Goal: Task Accomplishment & Management: Manage account settings

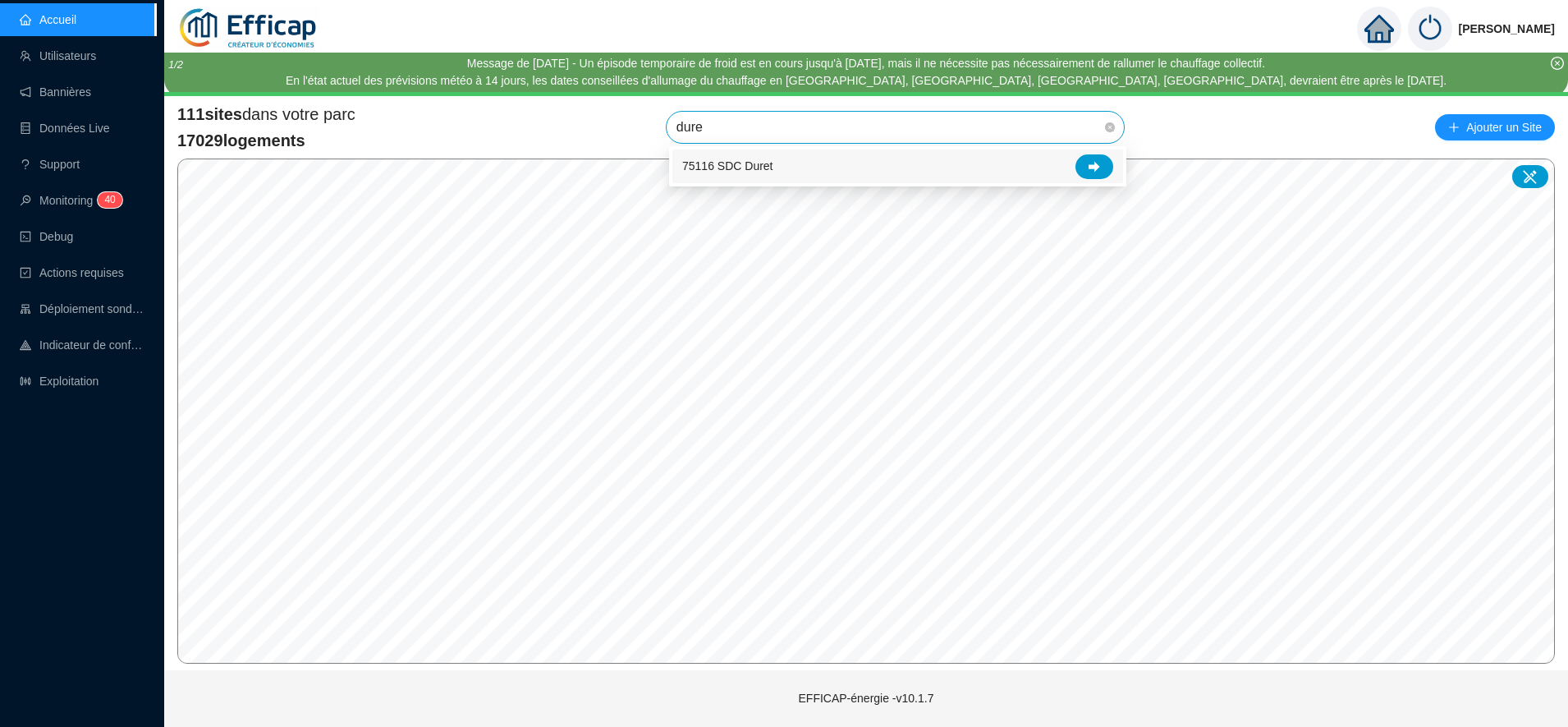
type input "duret"
click at [1106, 160] on div at bounding box center [1095, 167] width 38 height 25
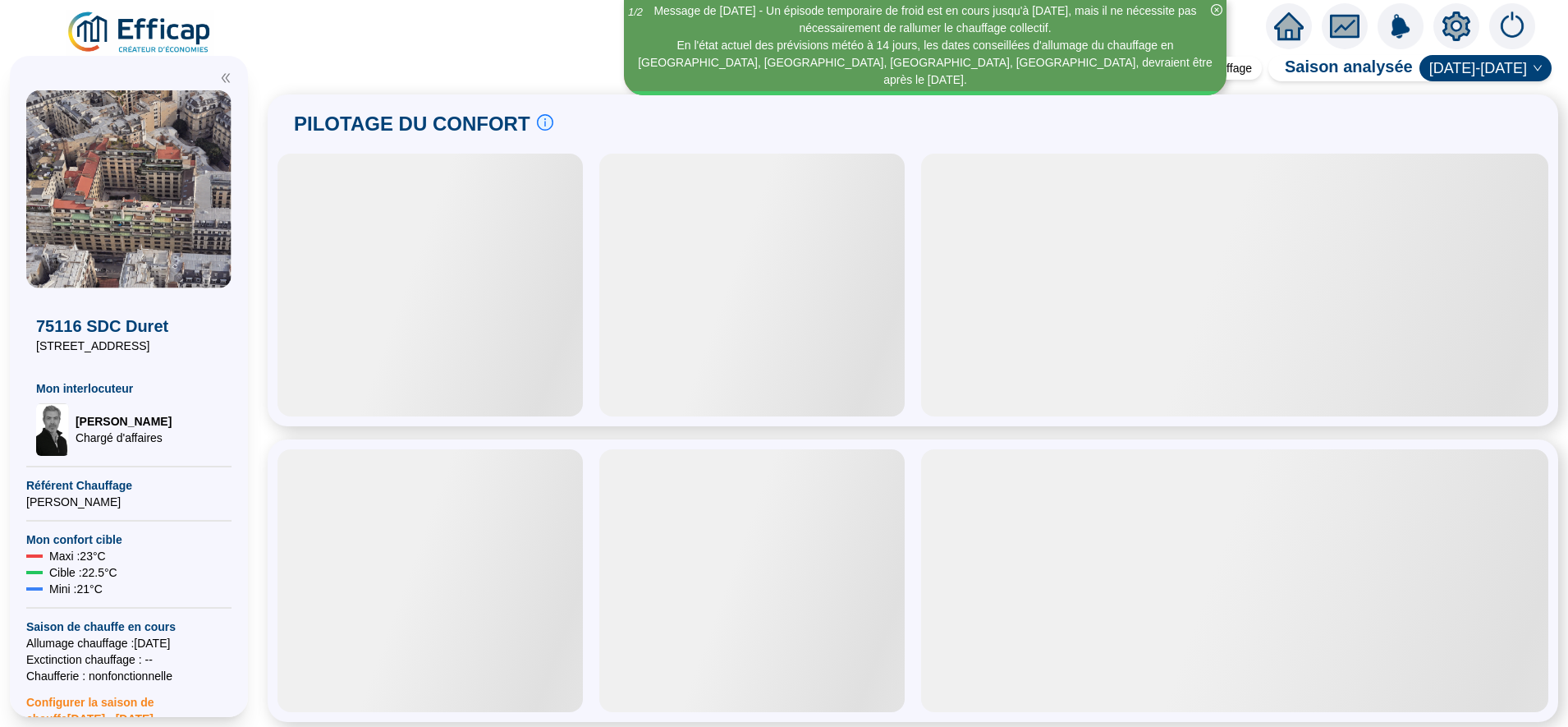
scroll to position [80, 0]
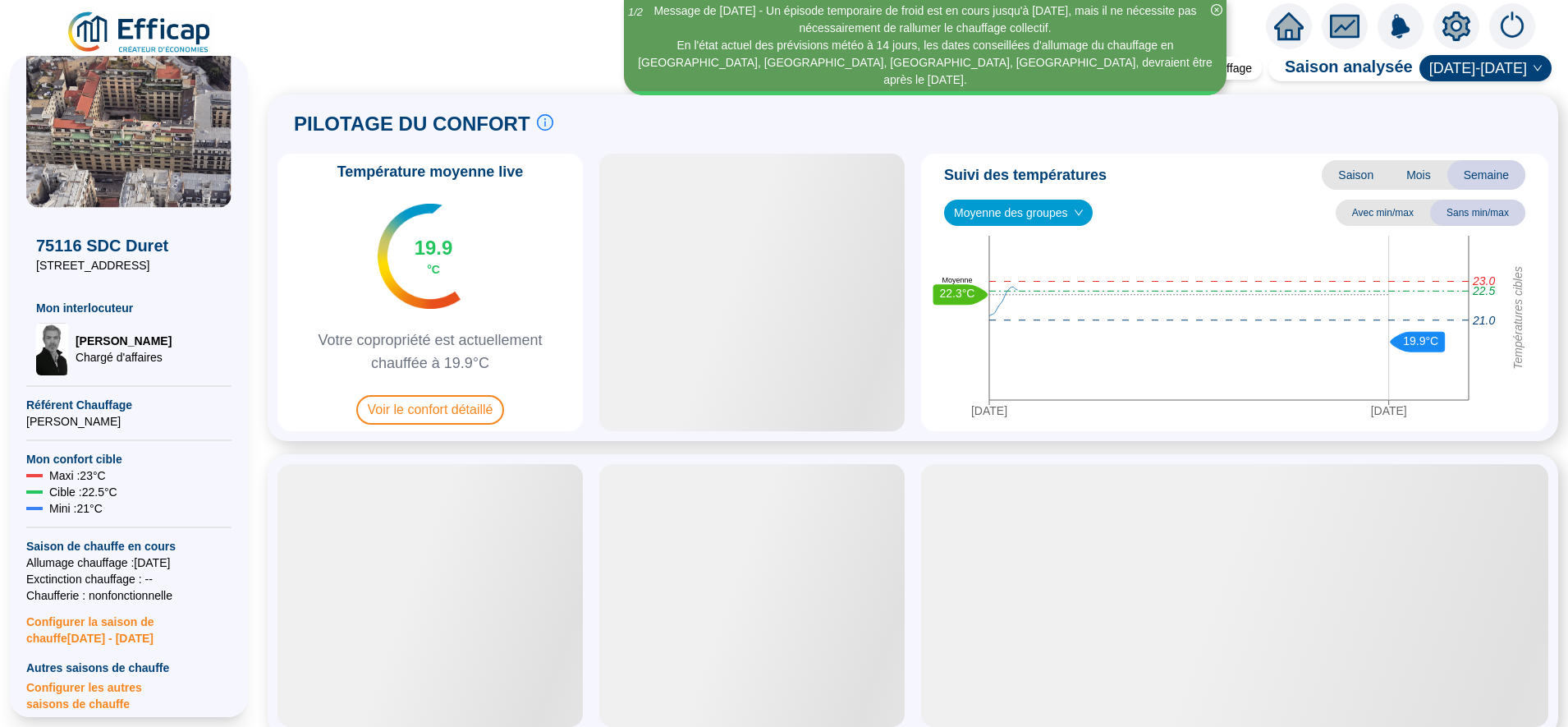
click at [1447, 26] on icon "setting" at bounding box center [1456, 26] width 28 height 26
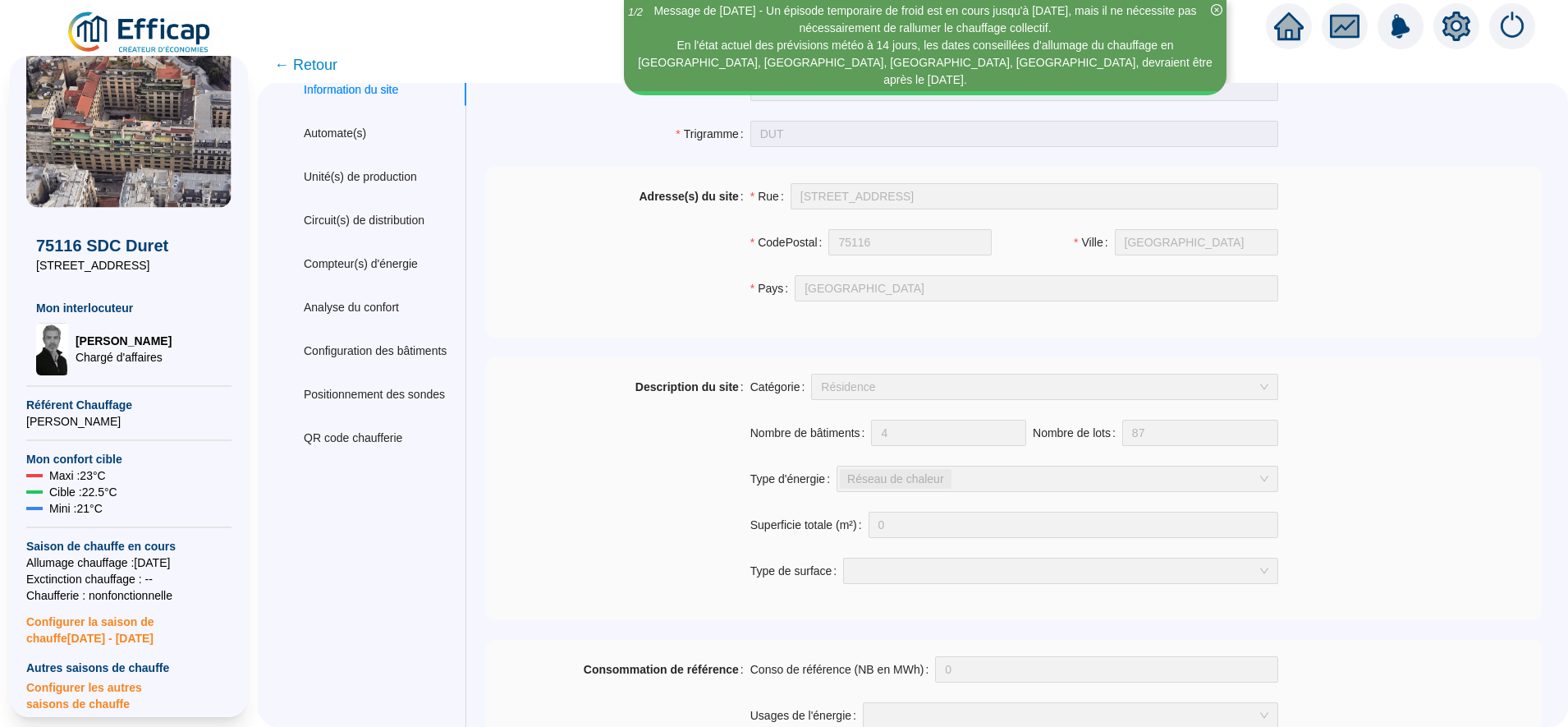
scroll to position [31, 0]
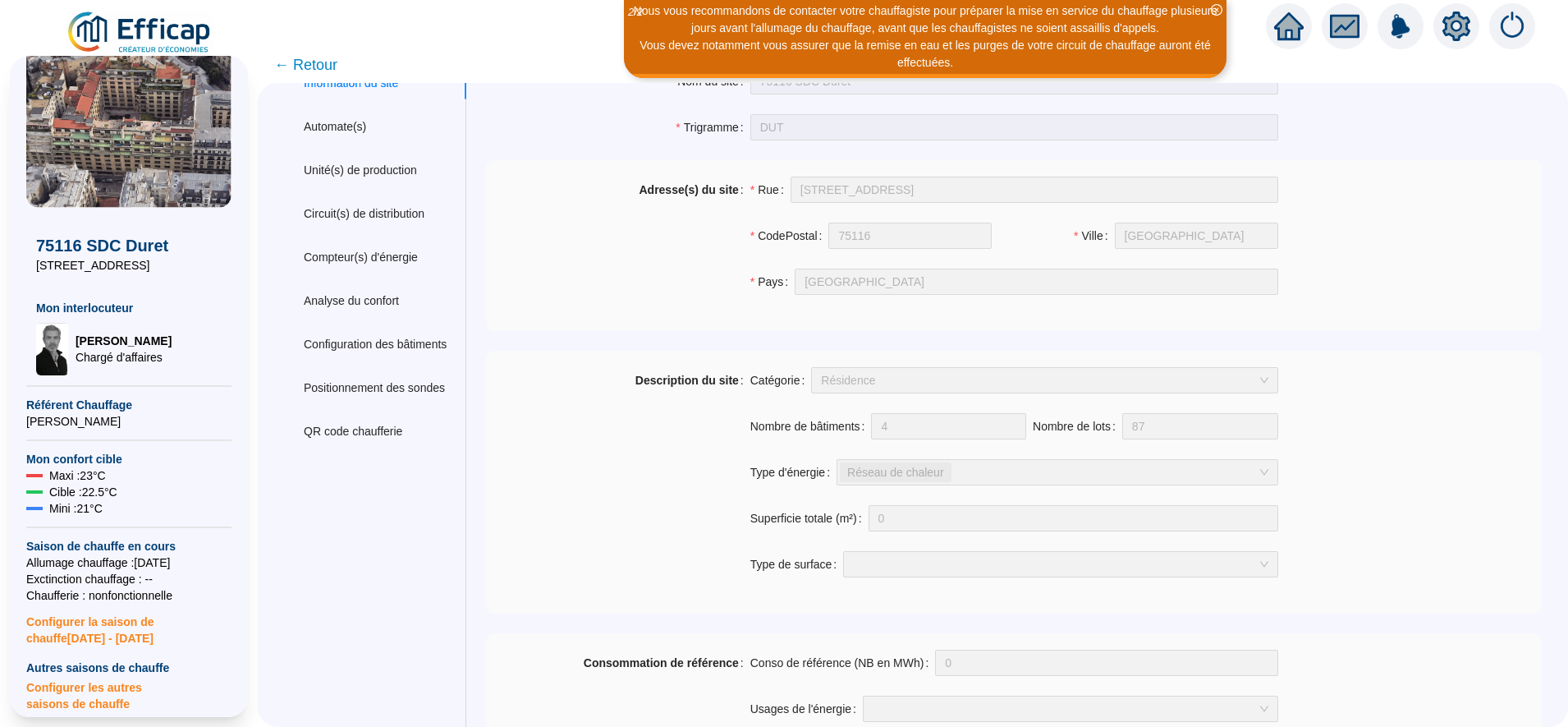
click at [97, 631] on span "Configurer la saison de chauffe [DATE] - [DATE]" at bounding box center [129, 625] width 205 height 43
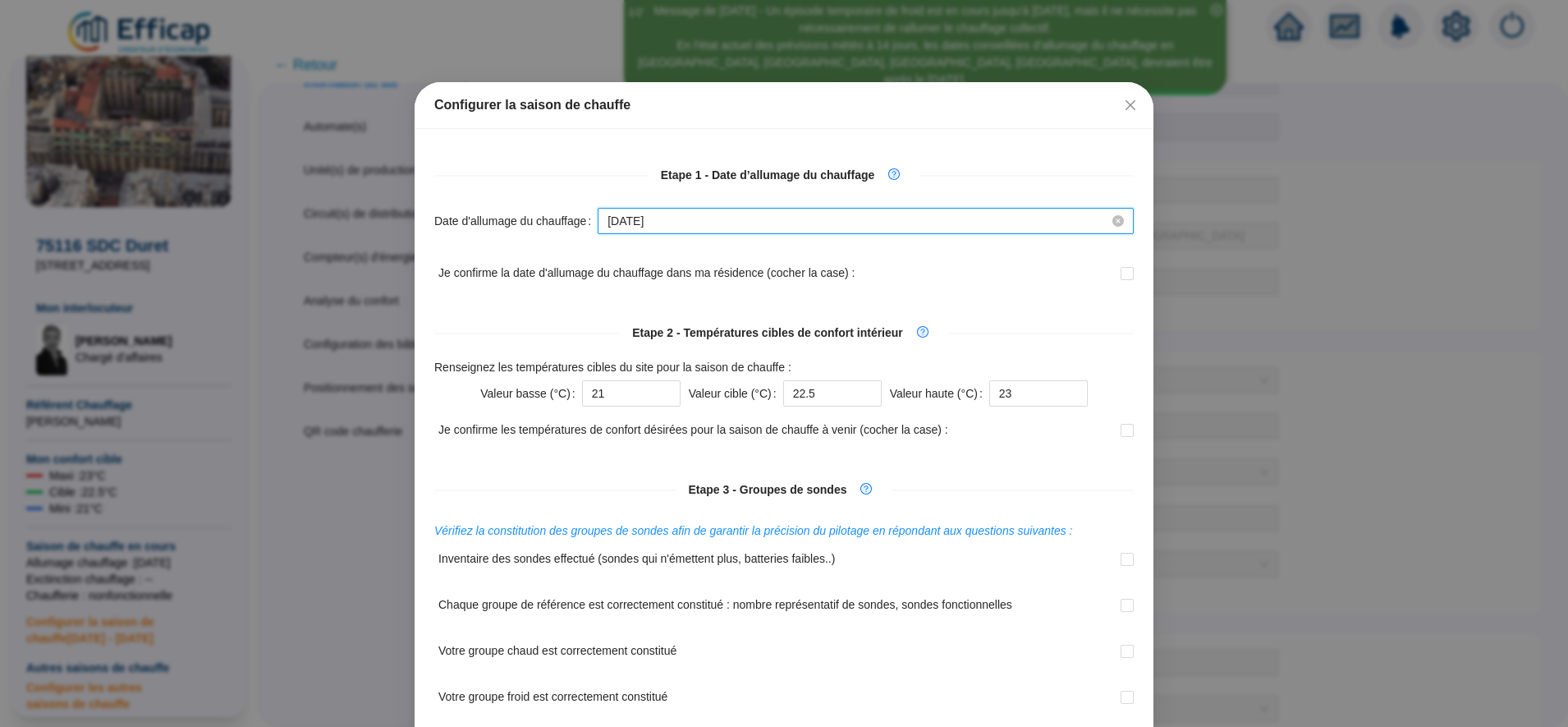
click at [680, 222] on input "[DATE]" at bounding box center [858, 221] width 501 height 17
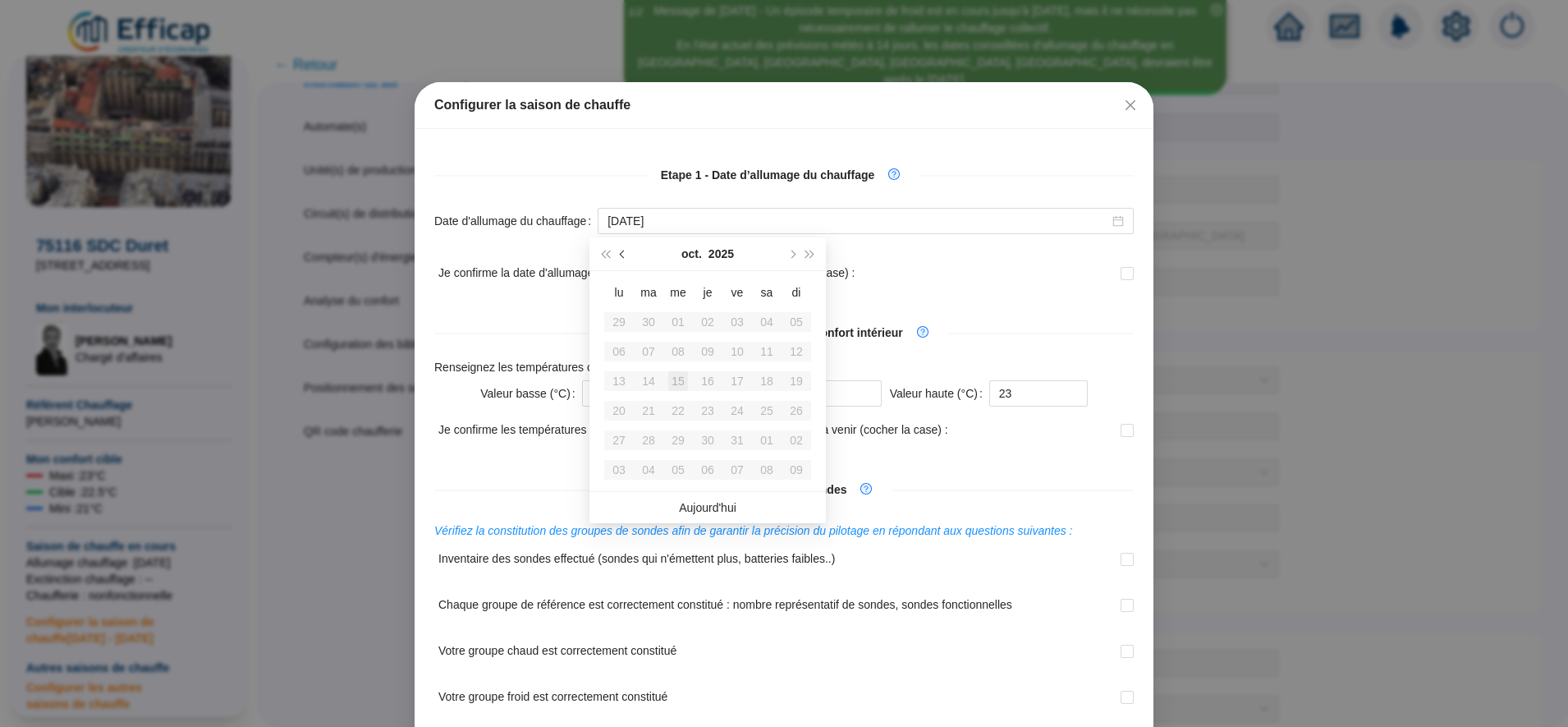
click at [617, 250] on button "Mois précédent (PageUp)" at bounding box center [623, 254] width 18 height 33
click at [677, 408] on div "24" at bounding box center [678, 411] width 20 height 20
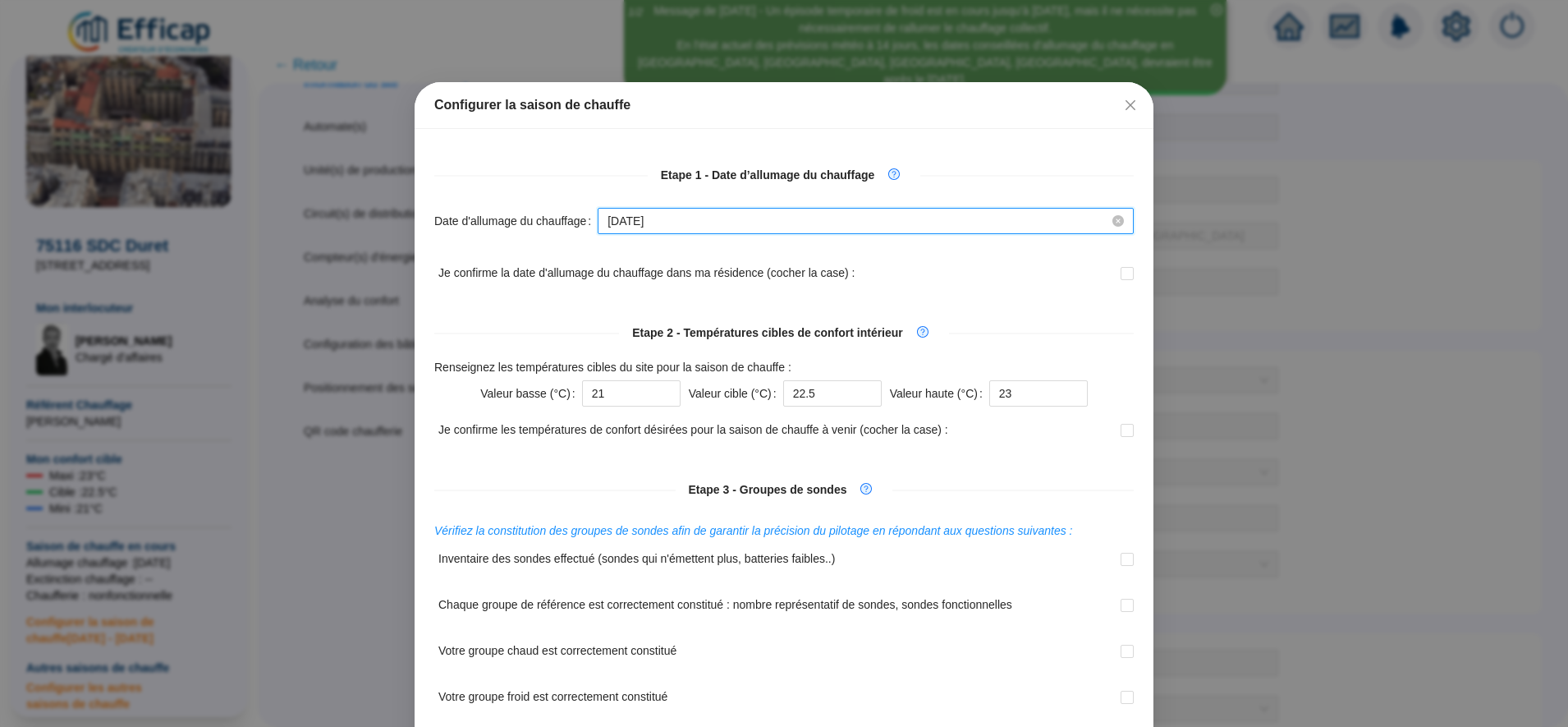
click at [664, 223] on input "[DATE]" at bounding box center [858, 221] width 501 height 17
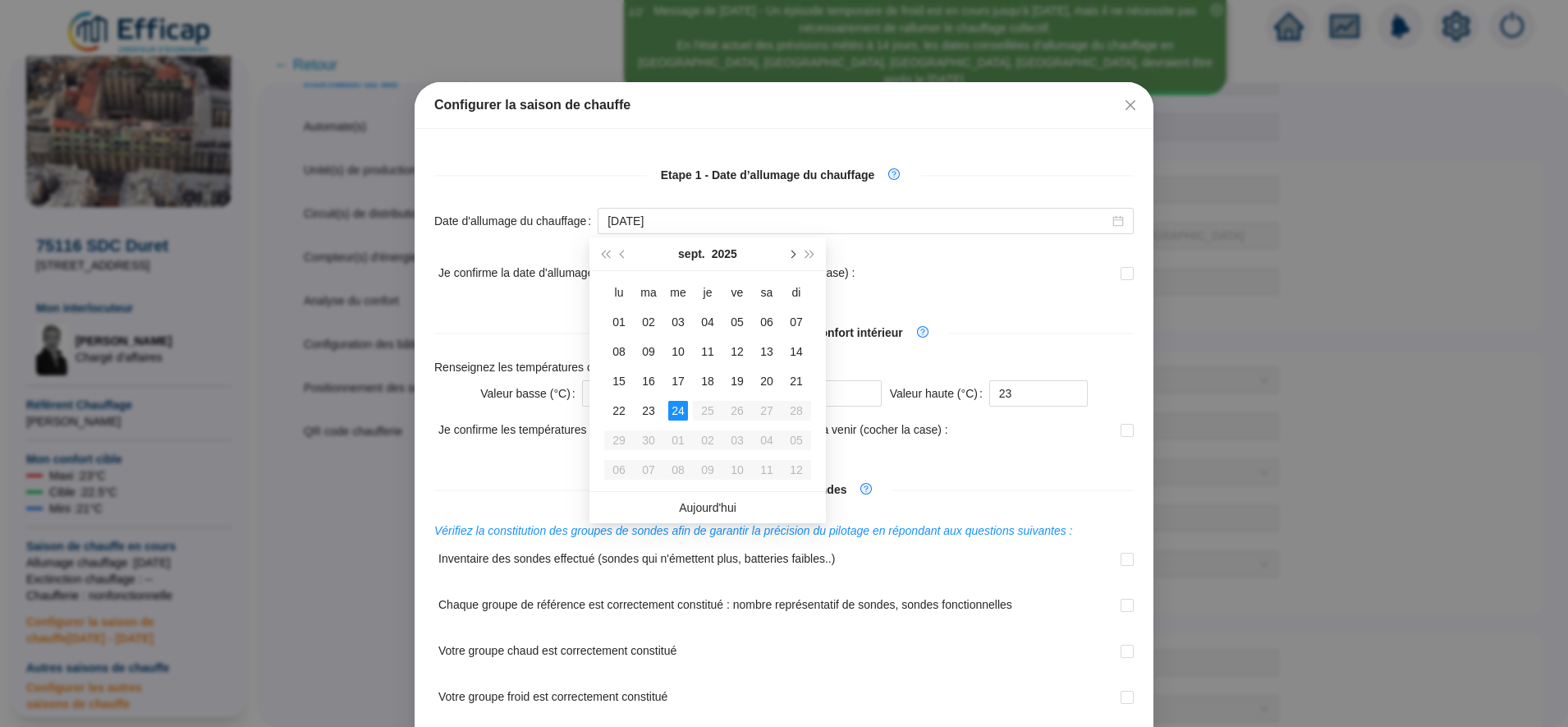
click at [790, 254] on span "Mois suivant (PageDown)" at bounding box center [791, 254] width 8 height 8
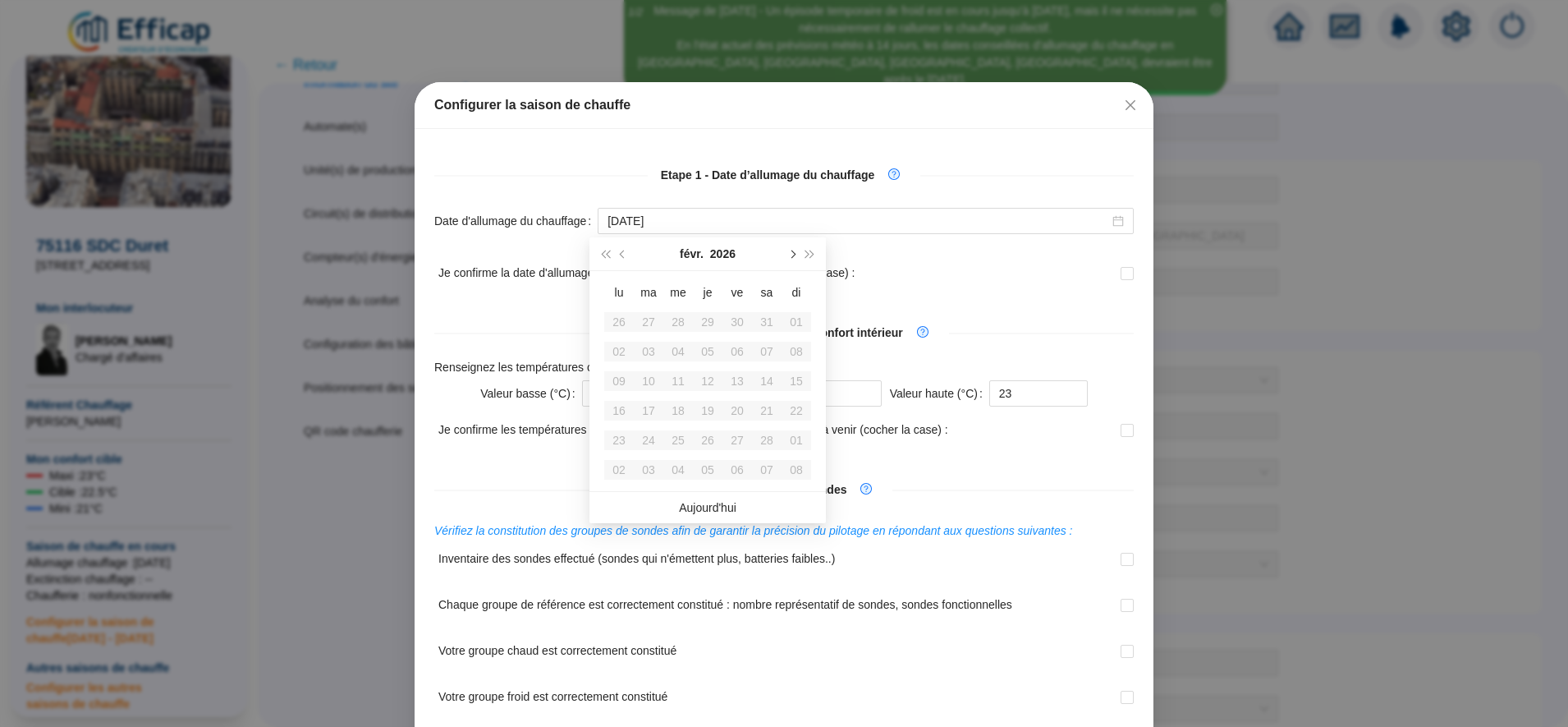
click at [790, 254] on span "Mois suivant (PageDown)" at bounding box center [791, 254] width 8 height 8
click at [629, 254] on button "Mois précédent (PageUp)" at bounding box center [623, 254] width 18 height 33
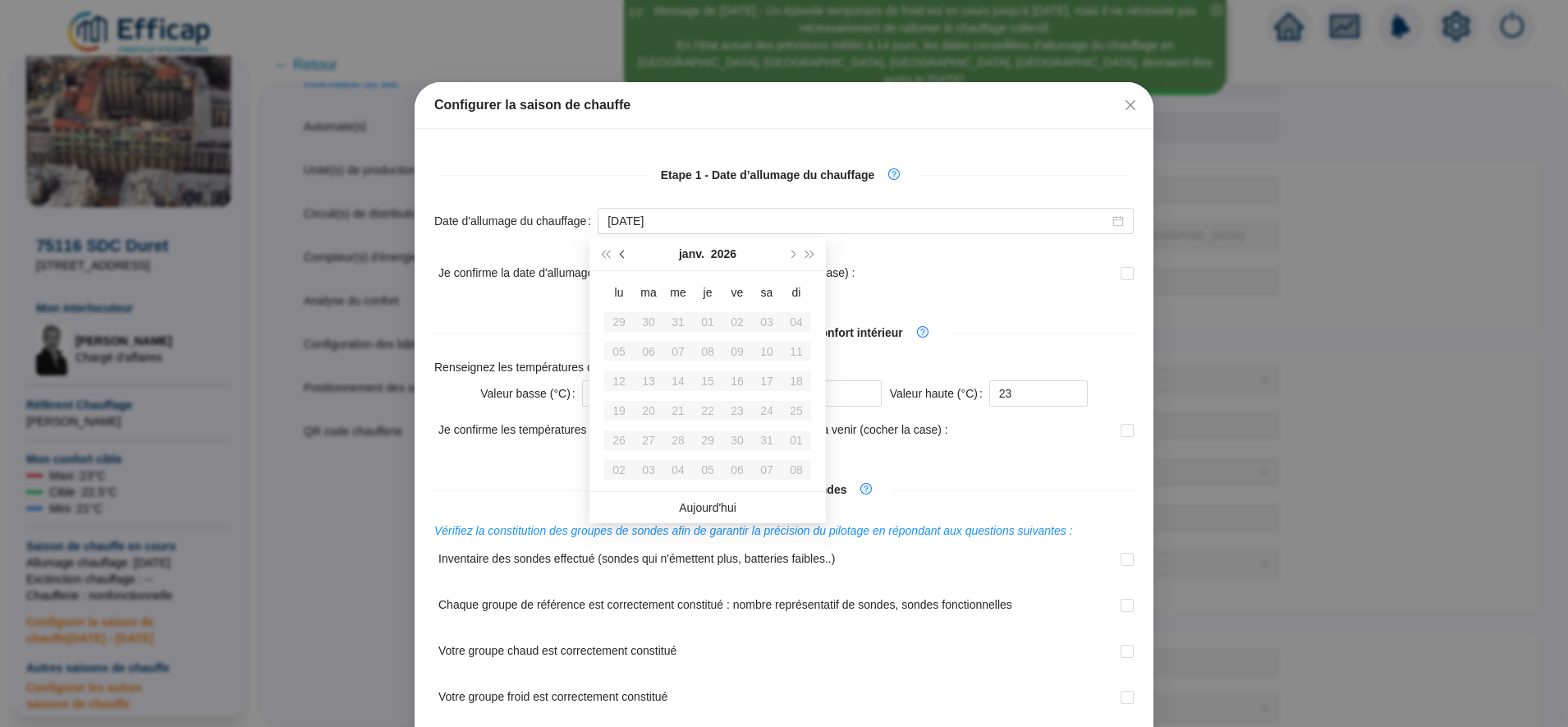
click at [629, 254] on button "Mois précédent (PageUp)" at bounding box center [623, 254] width 18 height 33
type input "[DATE]"
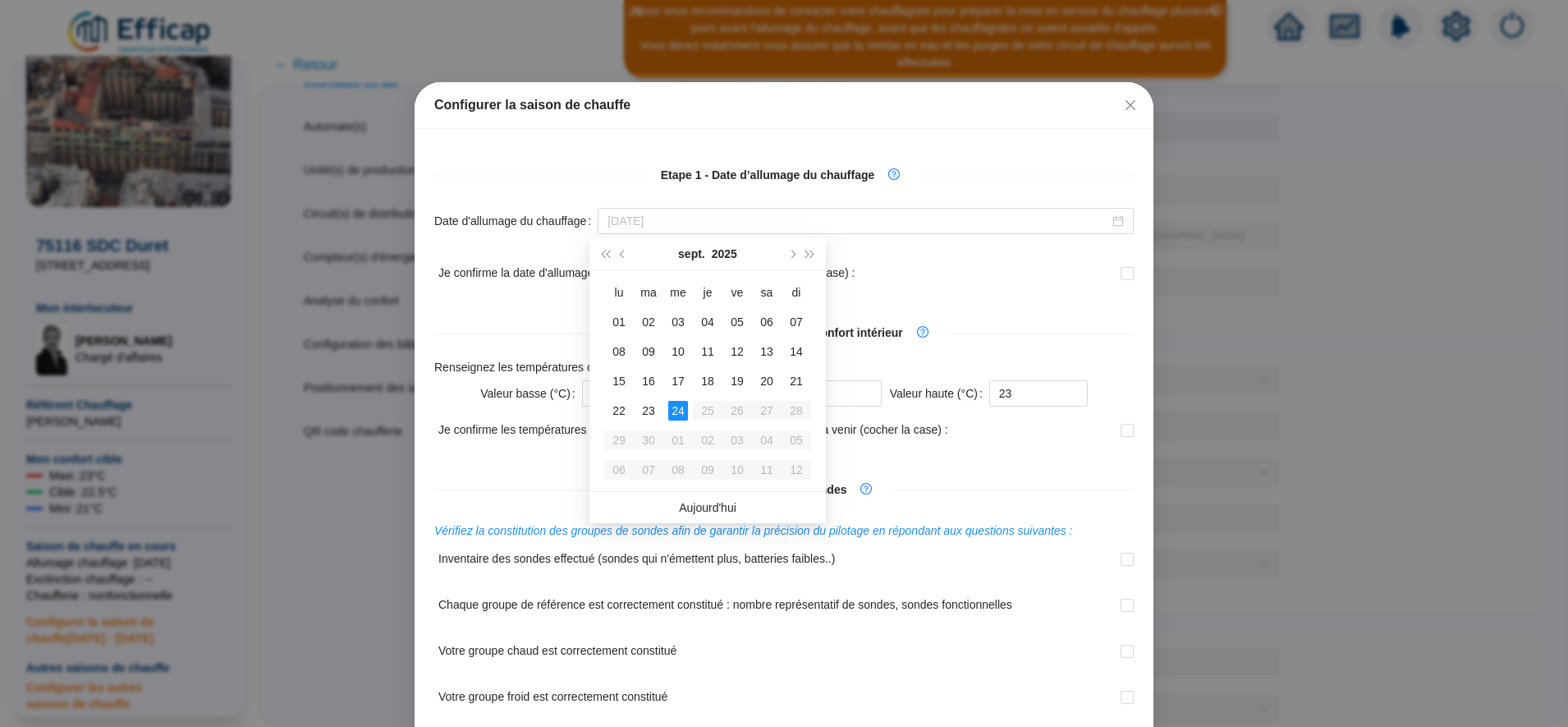
click at [682, 410] on div "24" at bounding box center [678, 411] width 20 height 20
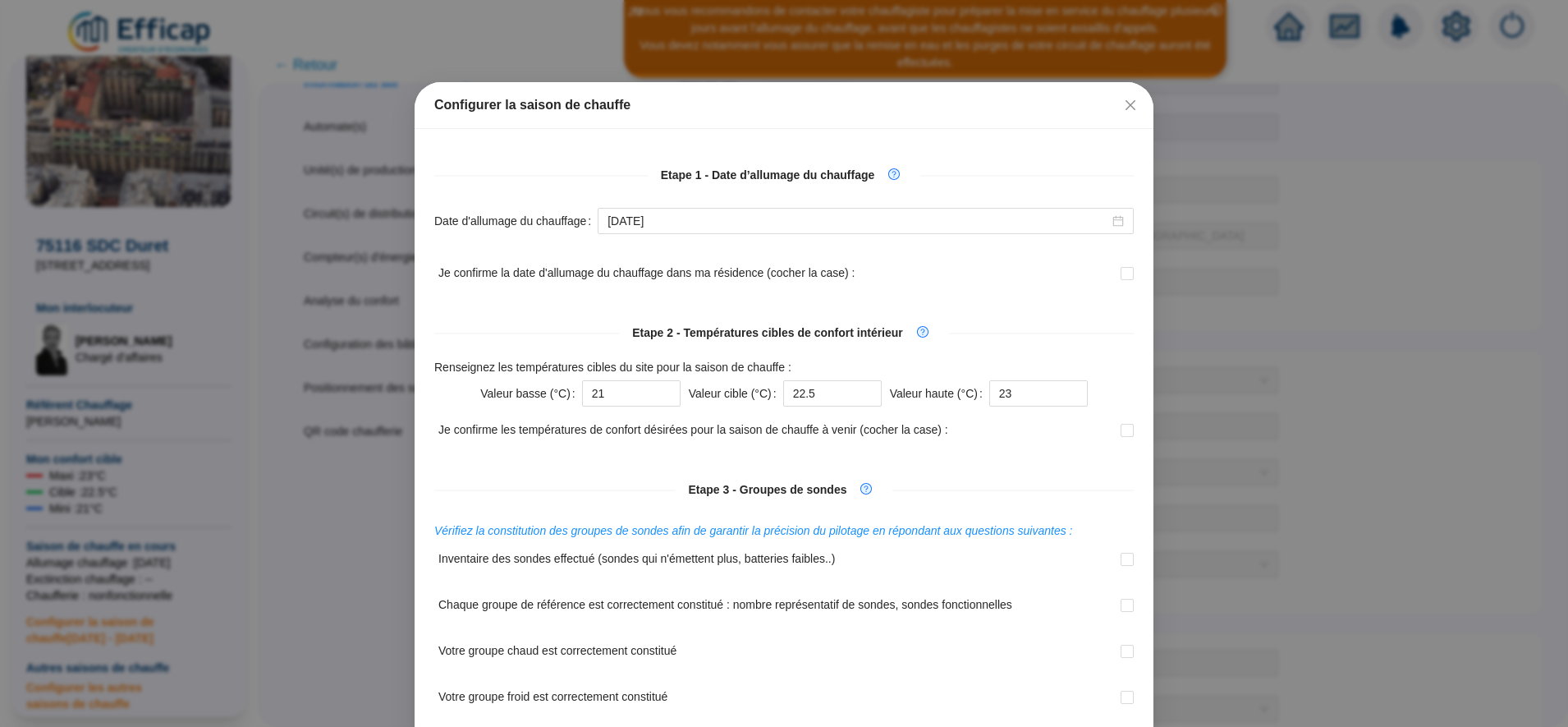
click at [682, 410] on form "Valeur basse (°C) 21 Valeur cible (°C) 22.5 Valeur haute (°C) 23" at bounding box center [784, 393] width 700 height 35
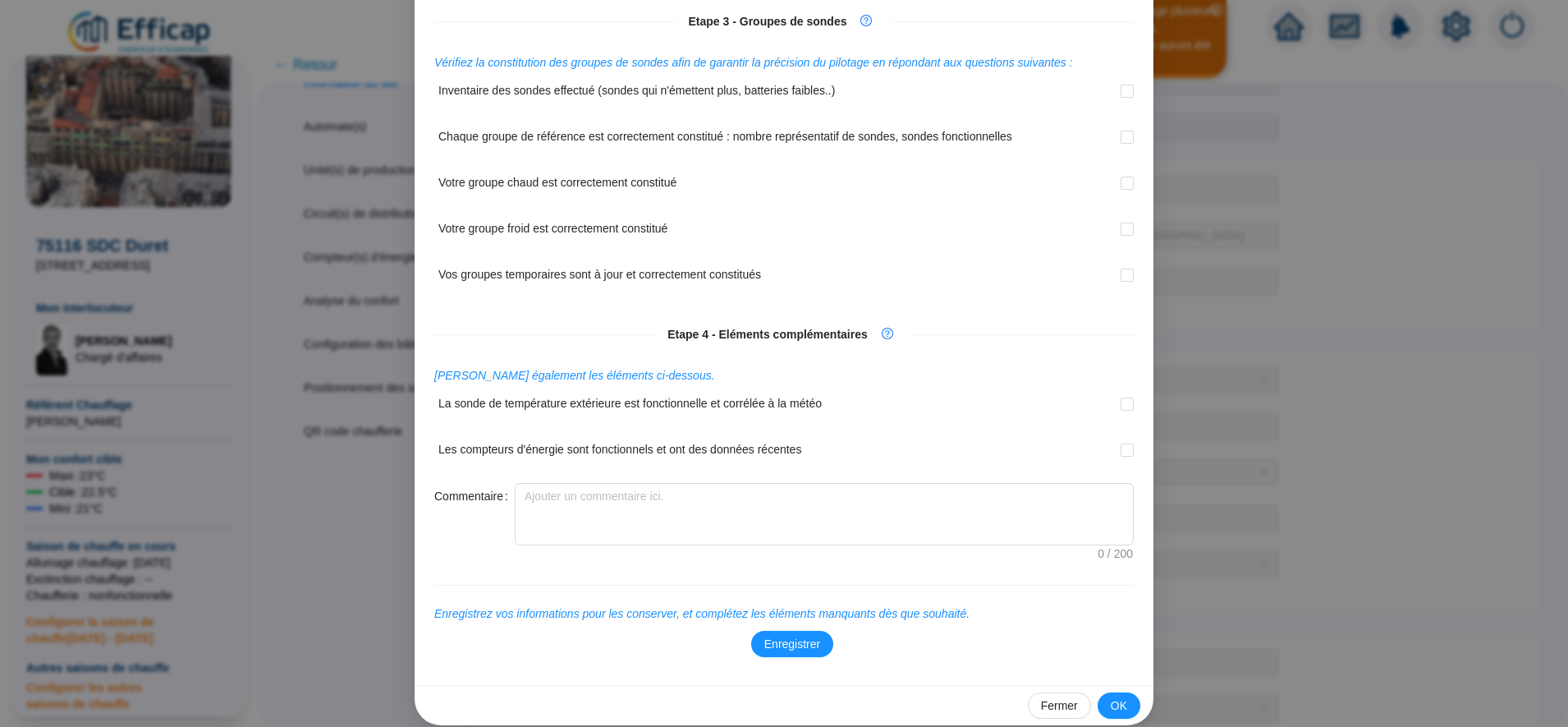
scroll to position [486, 0]
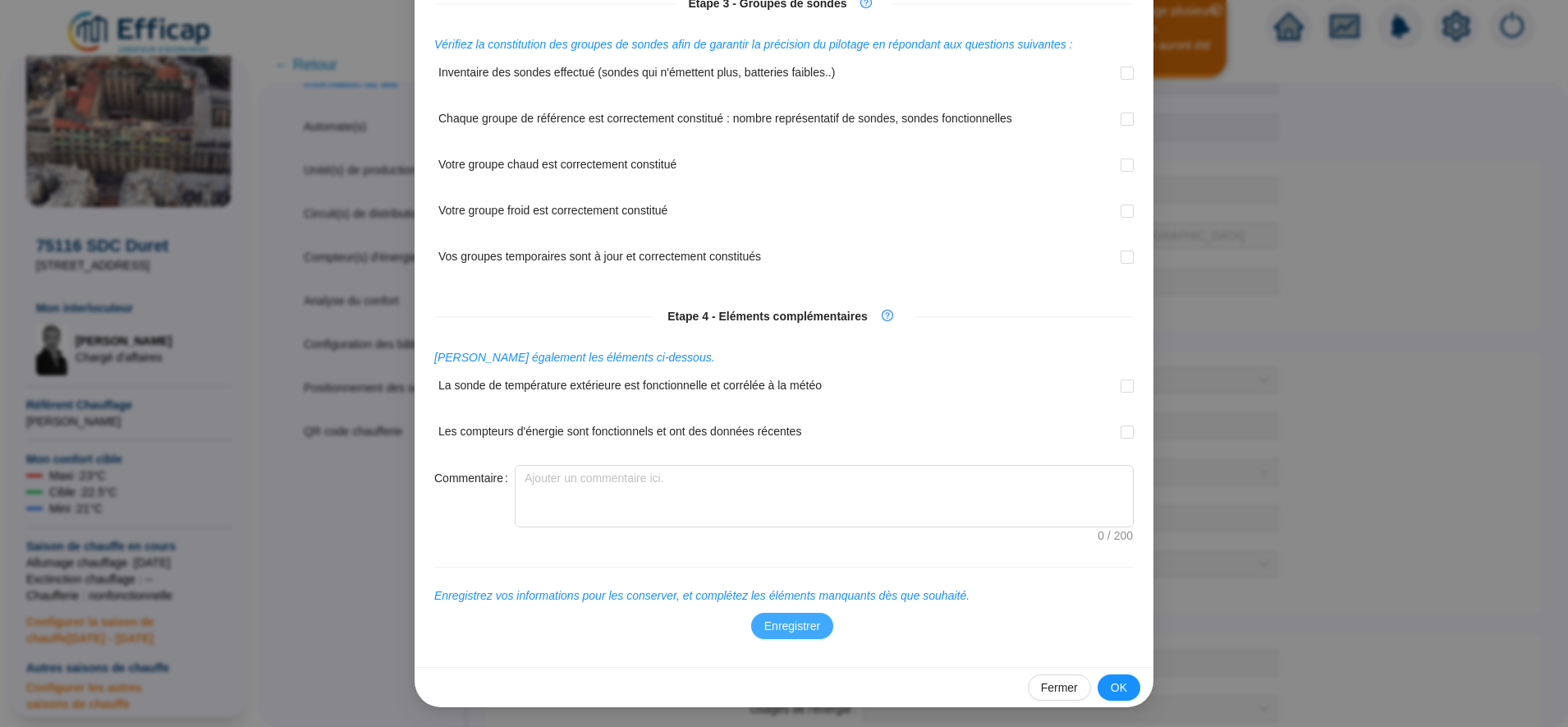
click at [802, 632] on span "Enregistrer" at bounding box center [792, 625] width 56 height 17
click at [1111, 681] on span "OK" at bounding box center [1119, 687] width 17 height 17
